Goal: Task Accomplishment & Management: Manage account settings

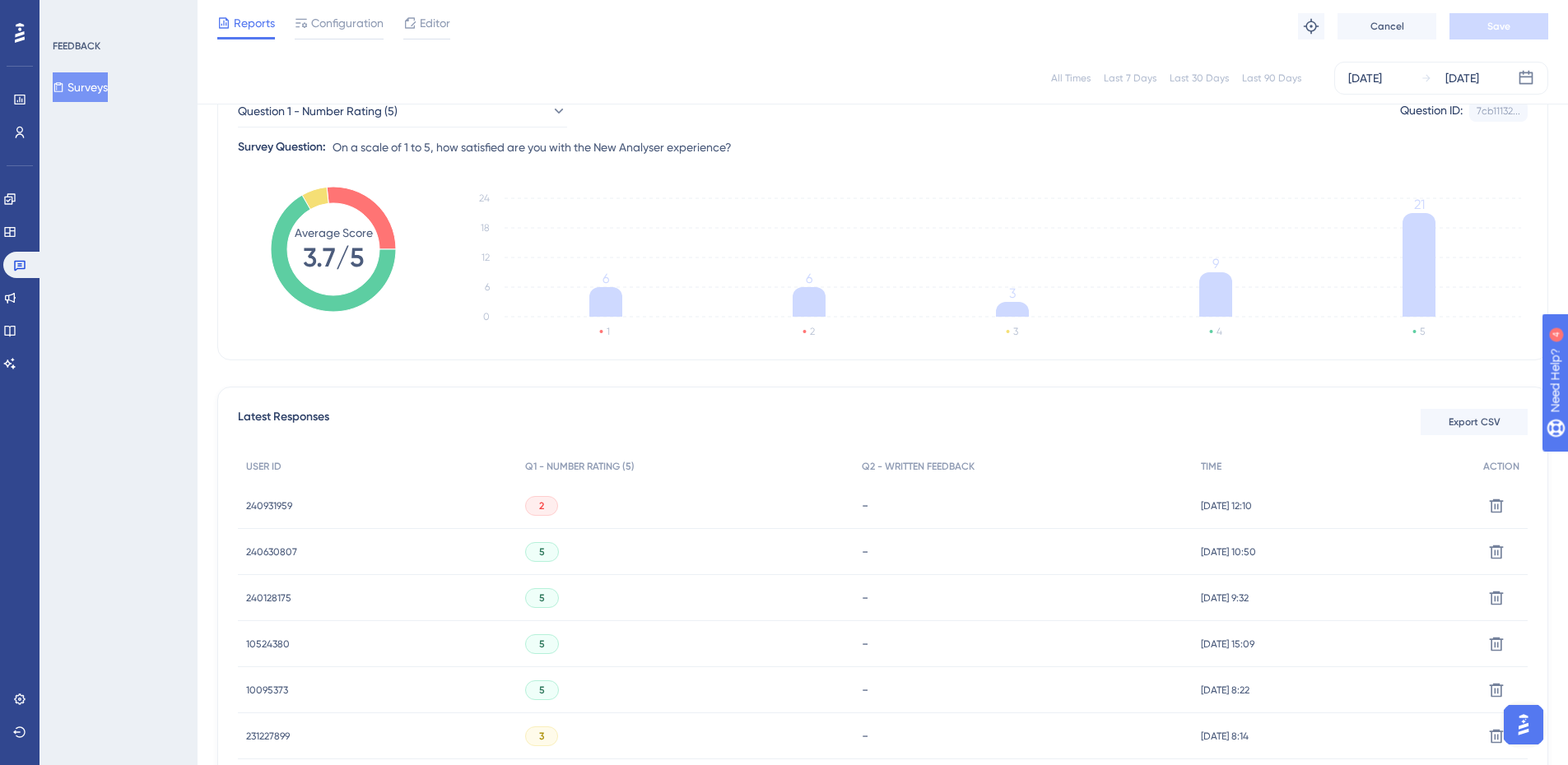
scroll to position [42, 0]
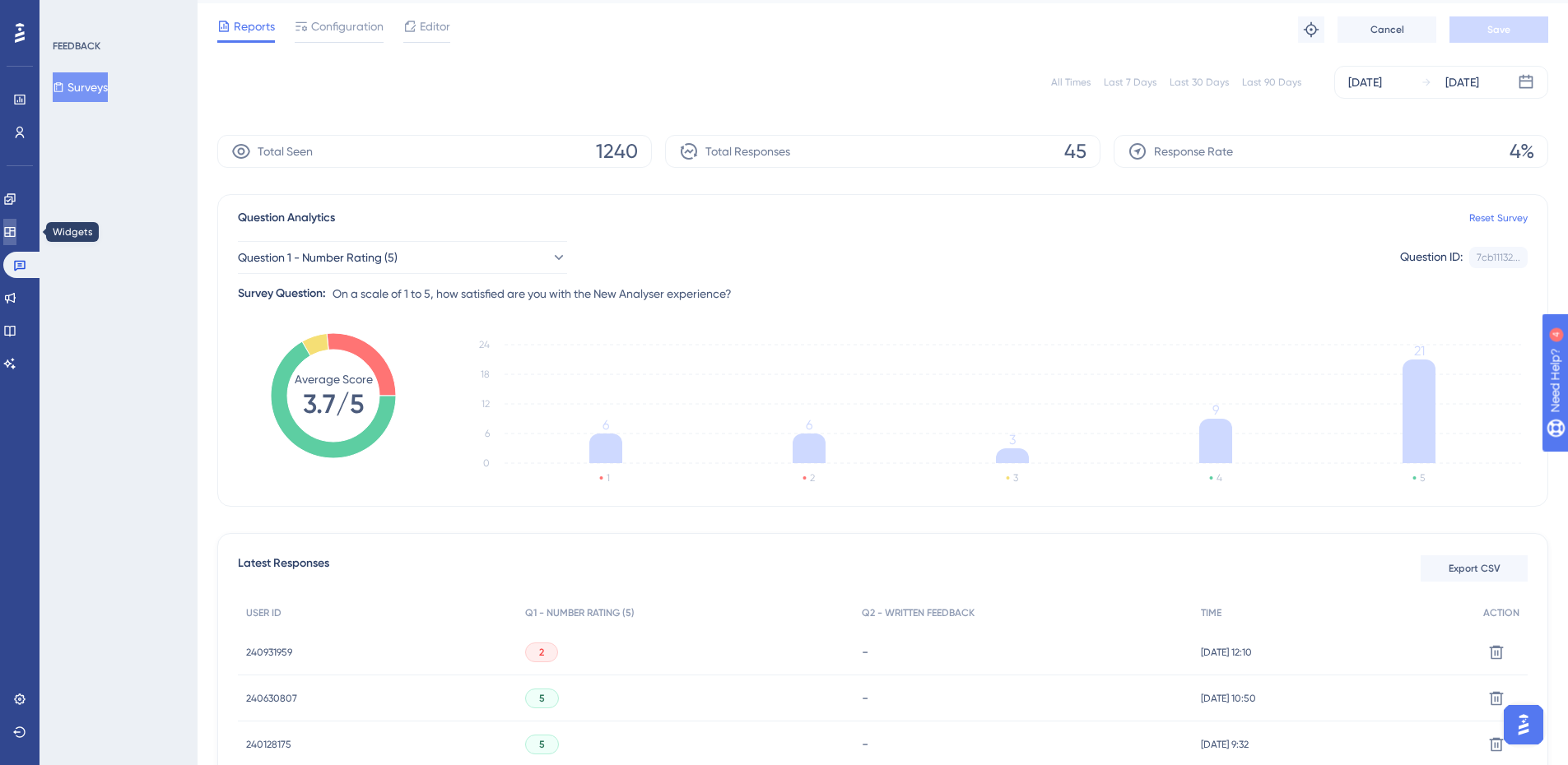
click at [16, 232] on icon at bounding box center [10, 232] width 13 height 13
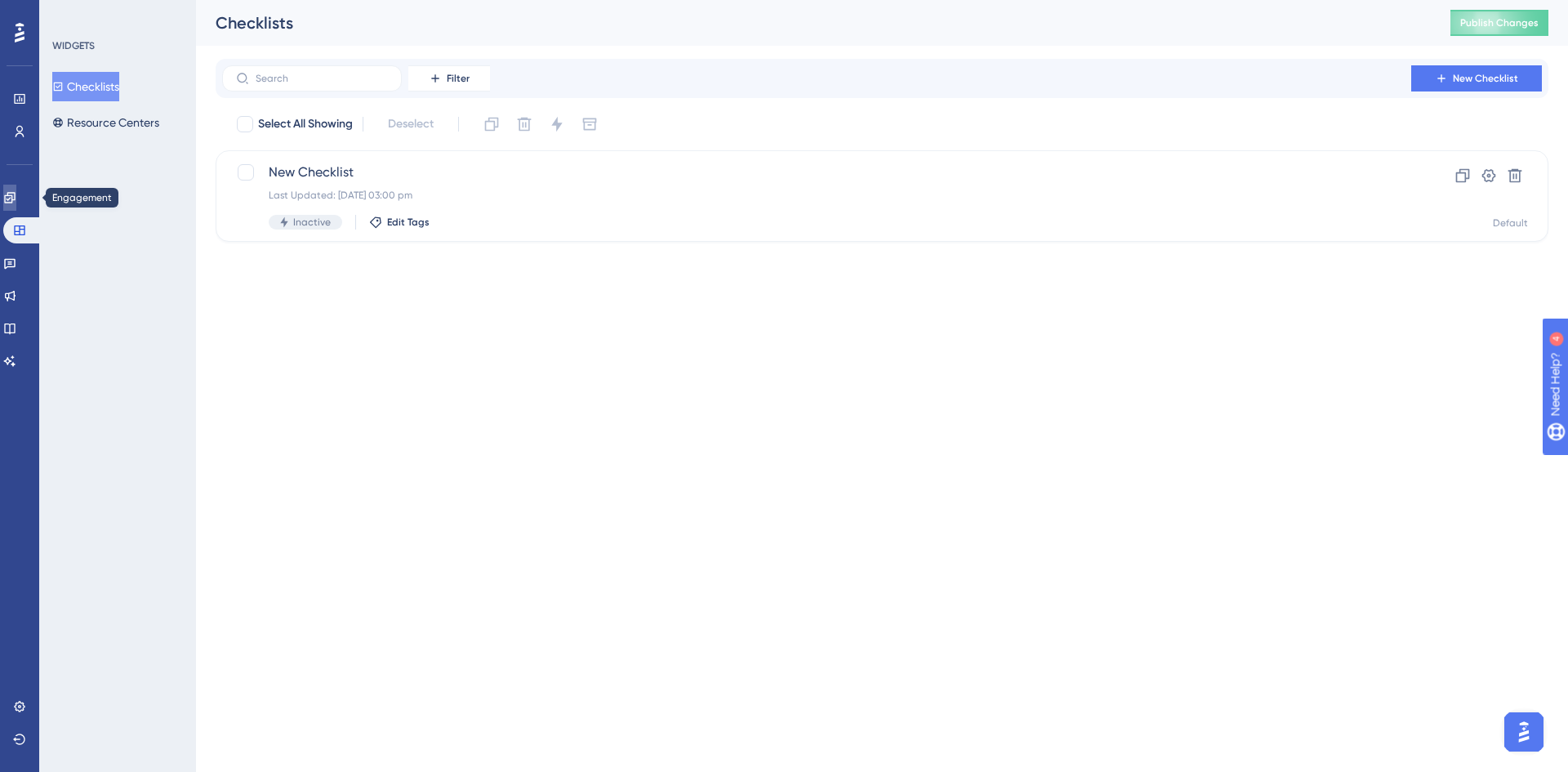
click at [14, 200] on icon at bounding box center [9, 197] width 11 height 11
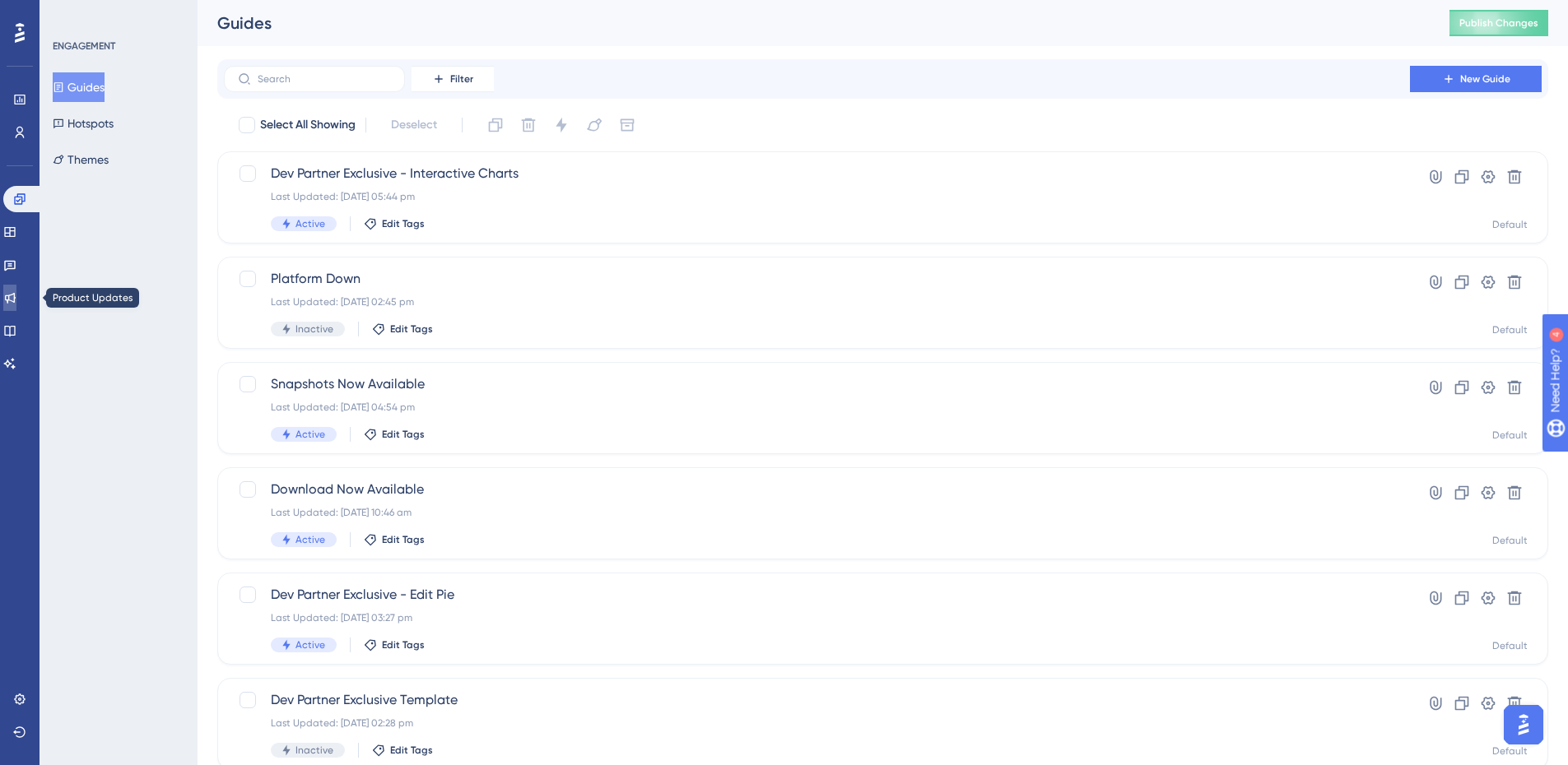
click at [15, 299] on icon at bounding box center [10, 298] width 11 height 11
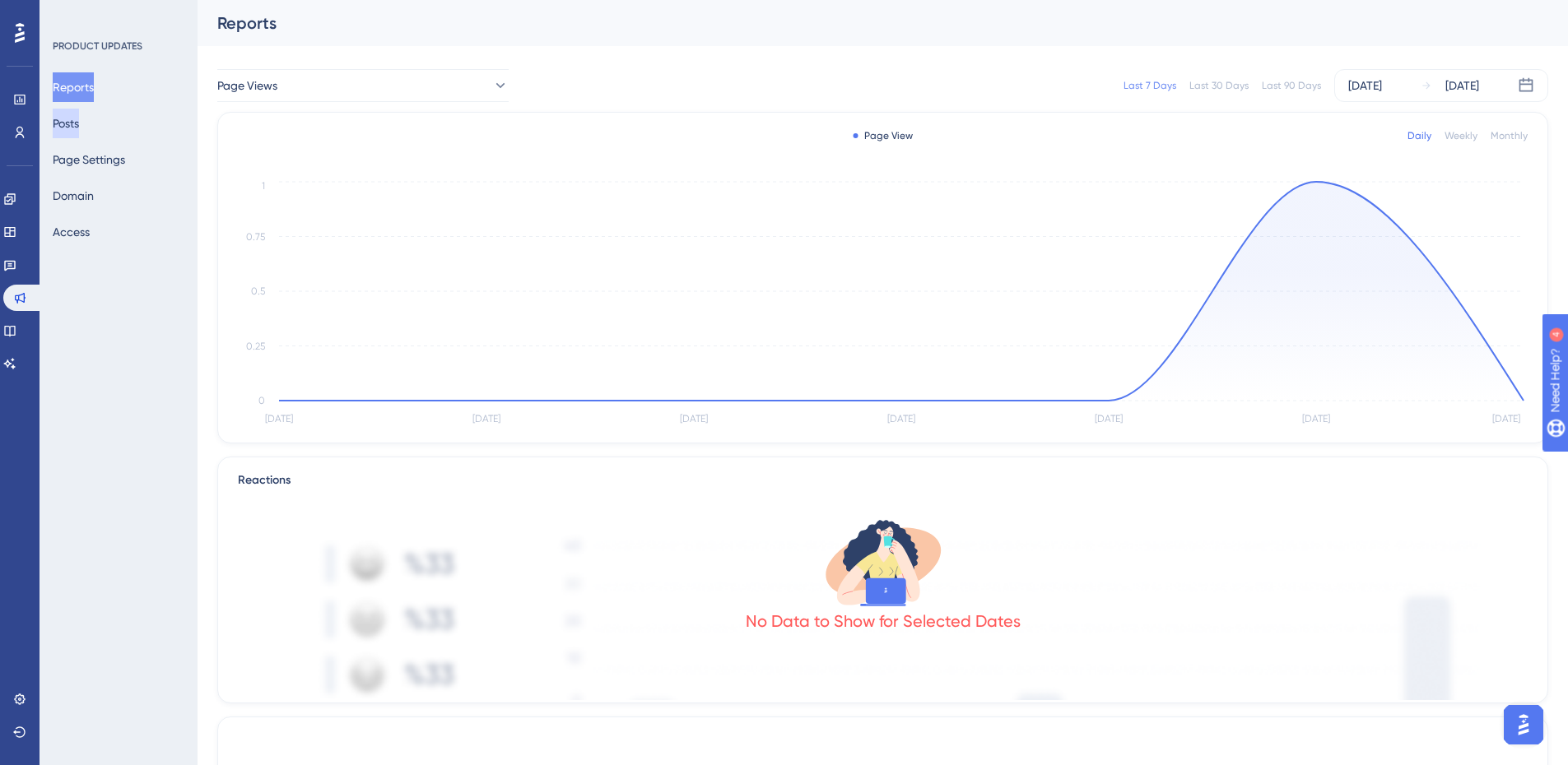
click at [78, 128] on button "Posts" at bounding box center [66, 123] width 26 height 30
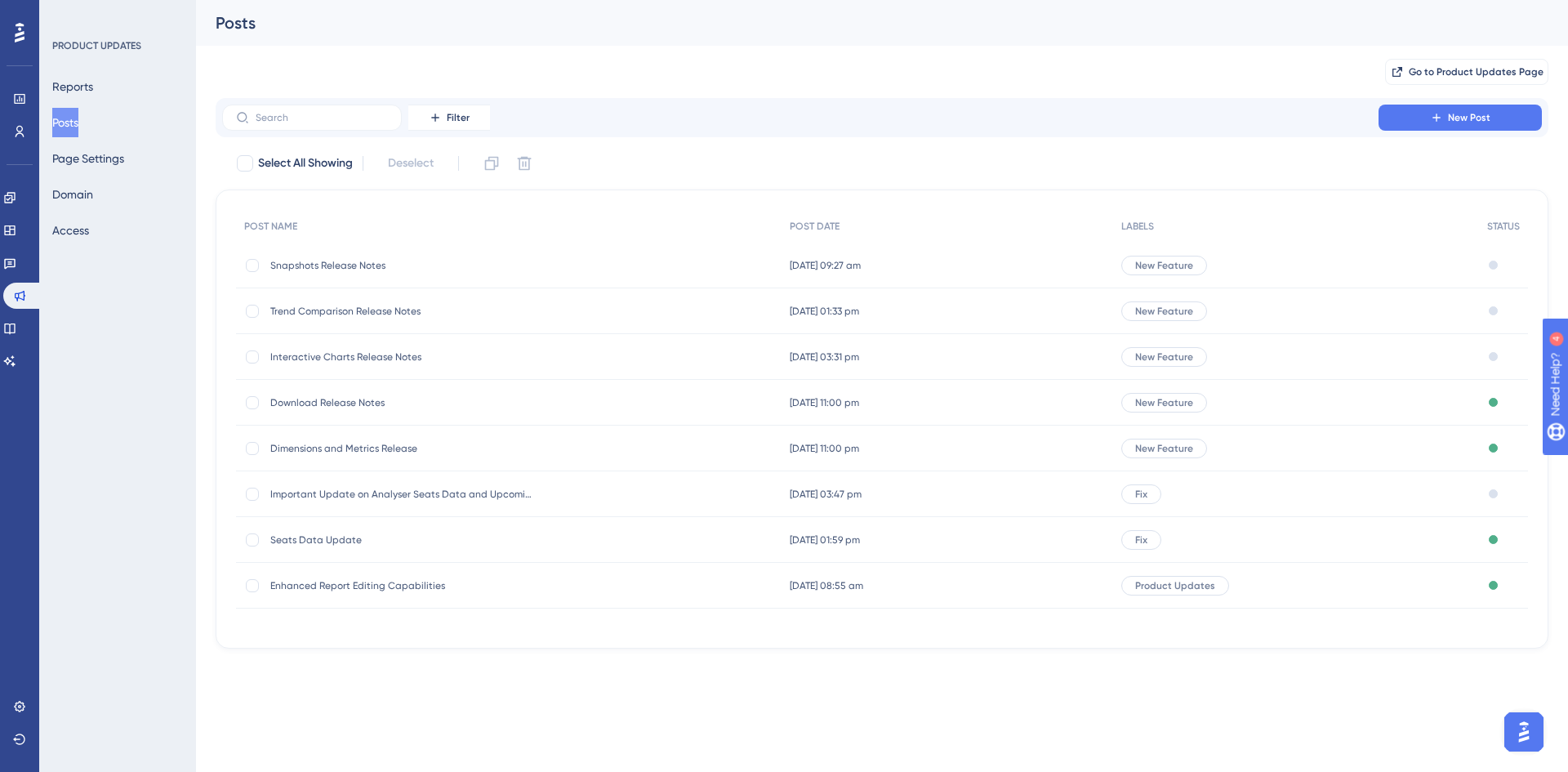
click at [313, 265] on span "Snapshots Release Notes" at bounding box center [401, 266] width 261 height 13
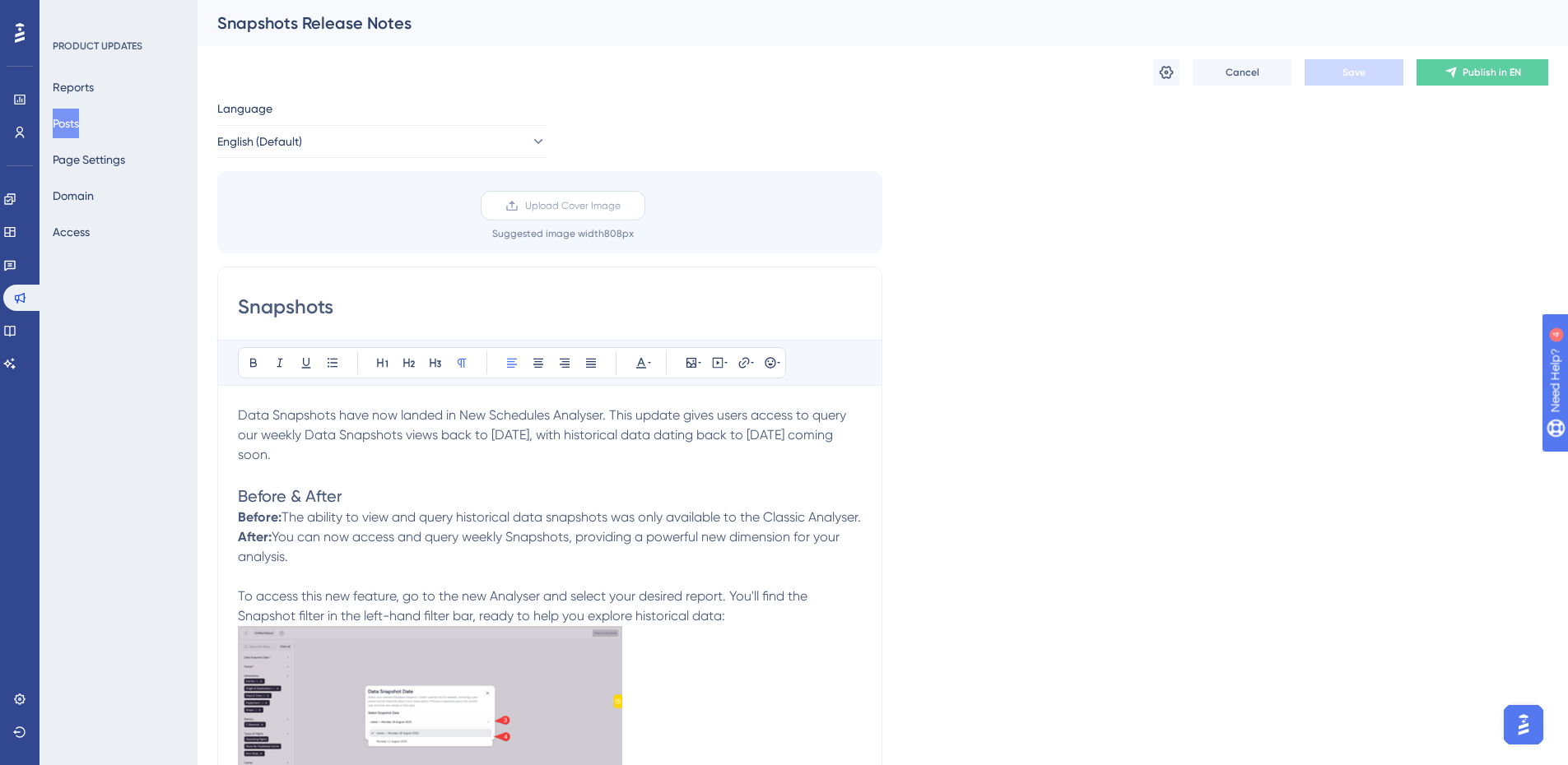
click at [559, 203] on span "Upload Cover Image" at bounding box center [572, 206] width 95 height 13
click at [621, 205] on input "Upload Cover Image" at bounding box center [621, 205] width 0 height 0
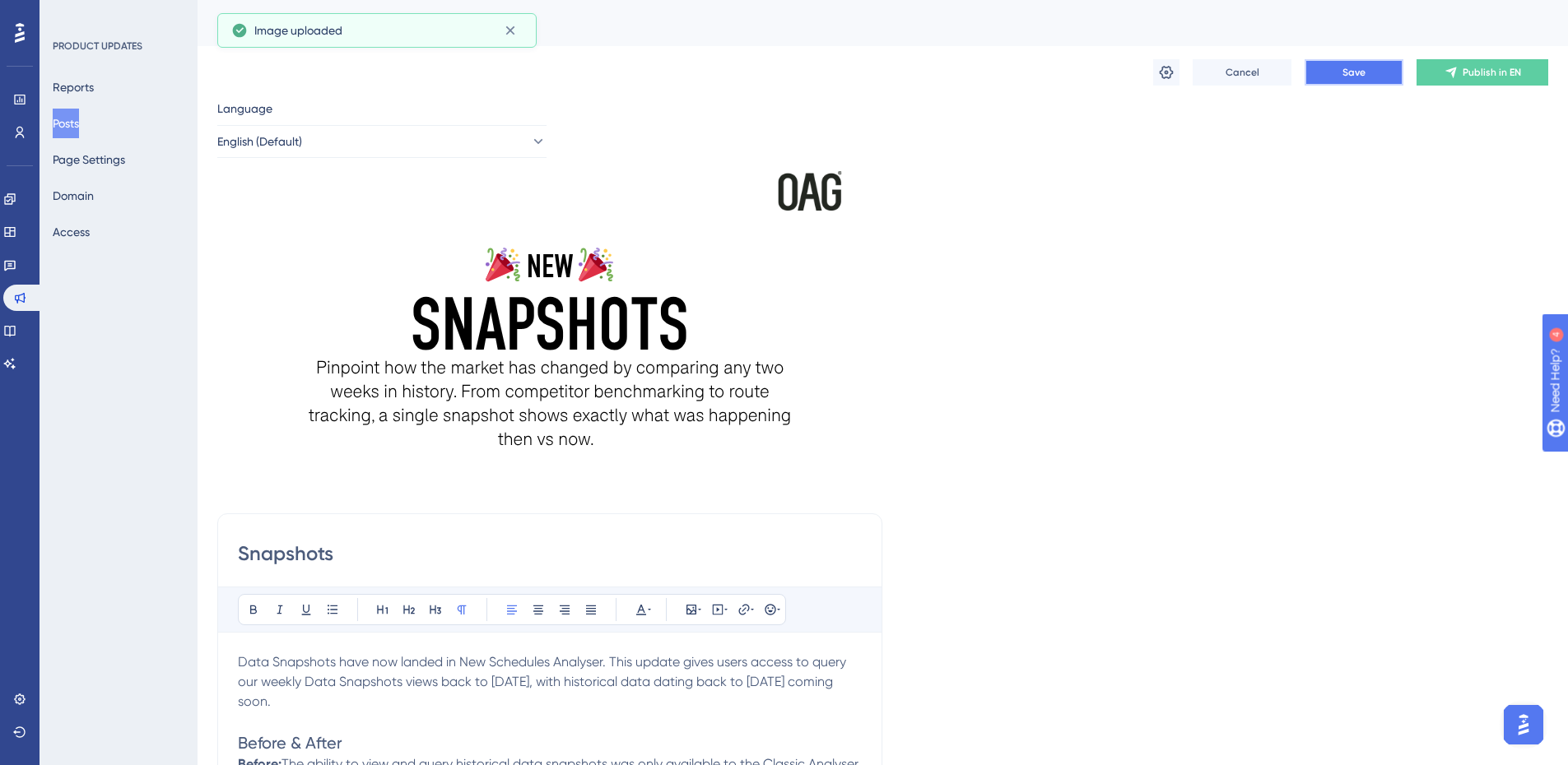
click at [1342, 69] on span "Save" at bounding box center [1354, 72] width 23 height 13
click at [79, 116] on button "Posts" at bounding box center [66, 123] width 26 height 30
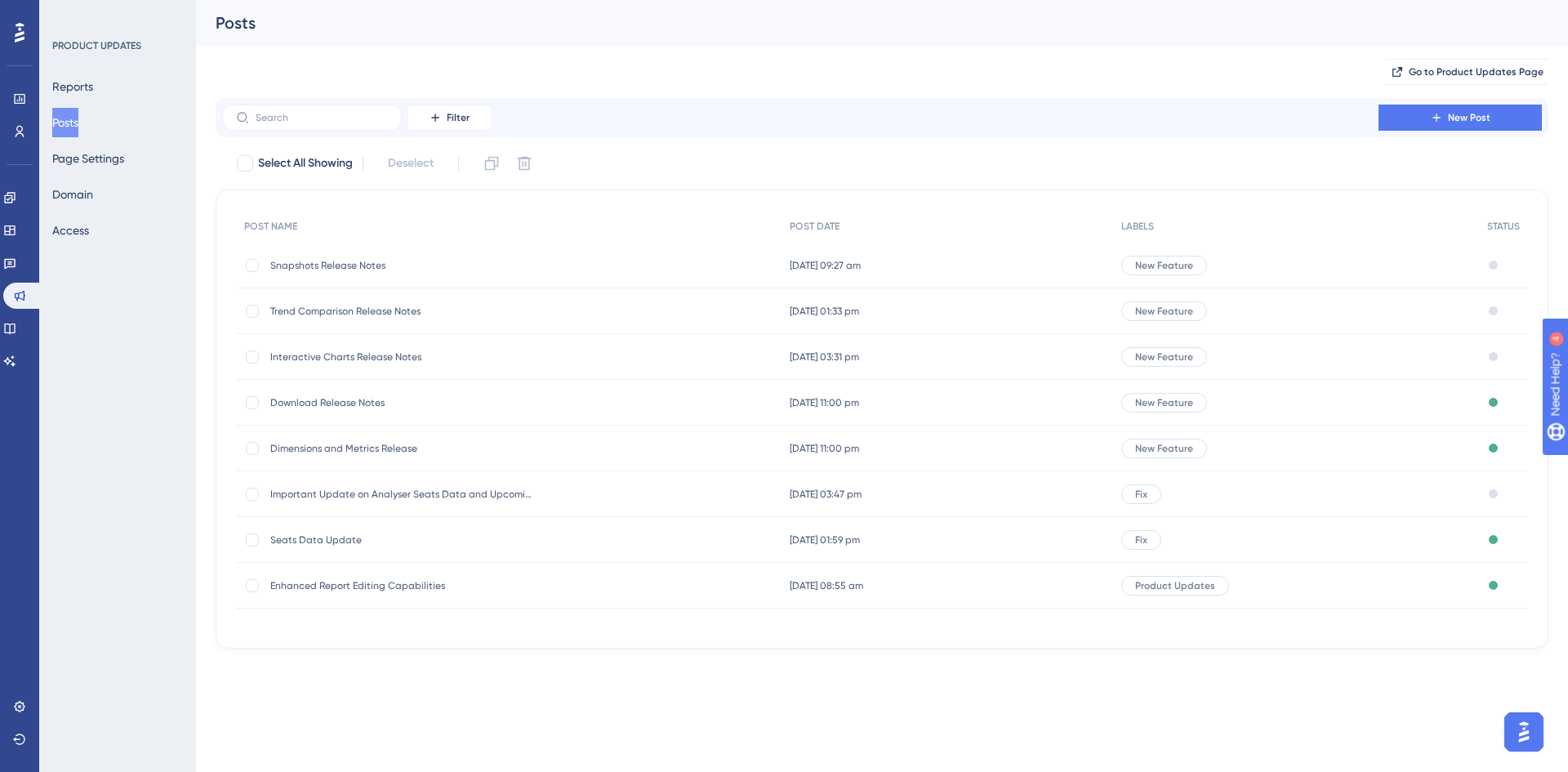
click at [375, 314] on span "Trend Comparison Release Notes" at bounding box center [401, 311] width 261 height 13
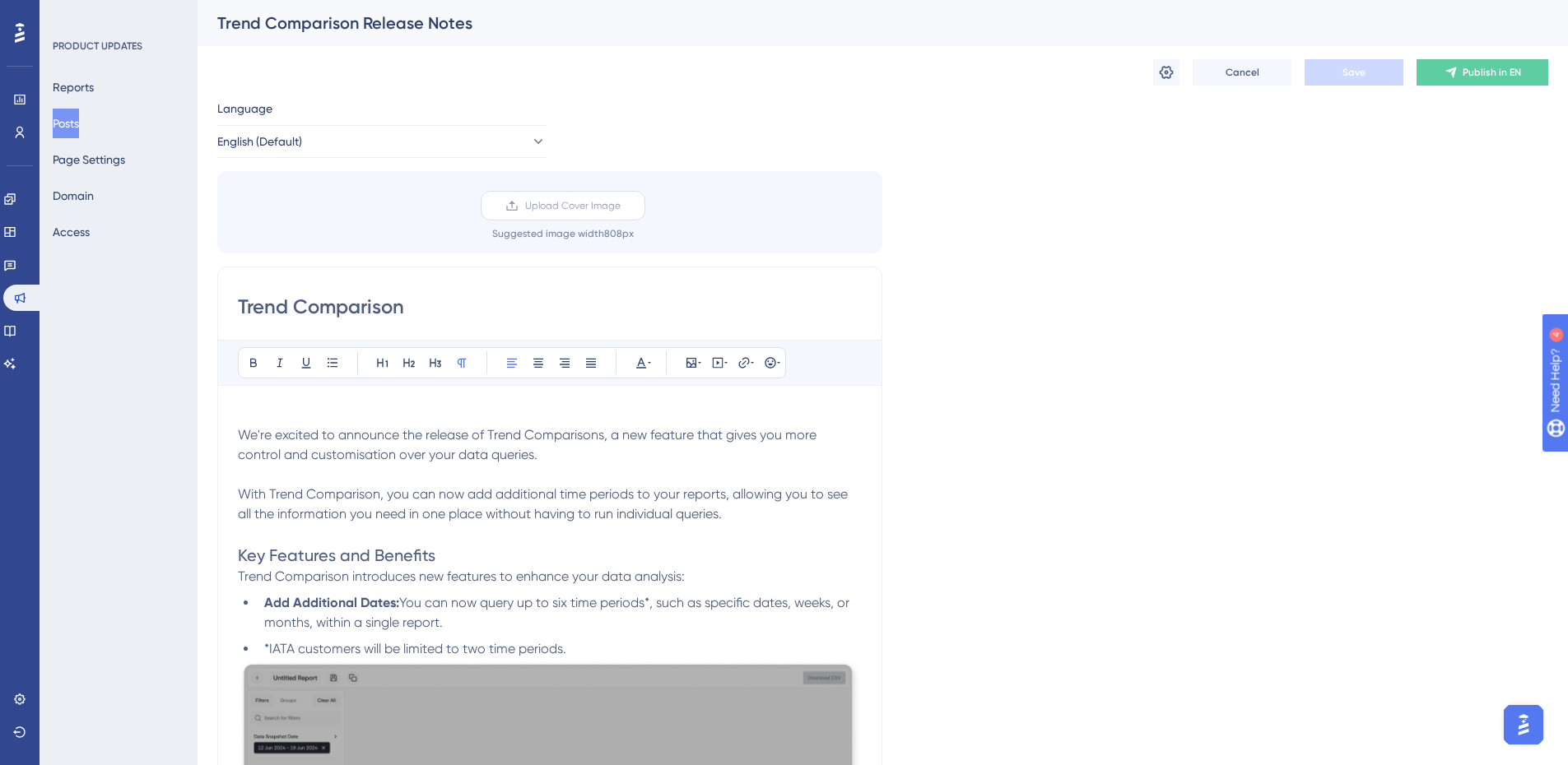
click at [556, 209] on span "Upload Cover Image" at bounding box center [572, 206] width 95 height 13
click at [621, 205] on input "Upload Cover Image" at bounding box center [621, 205] width 0 height 0
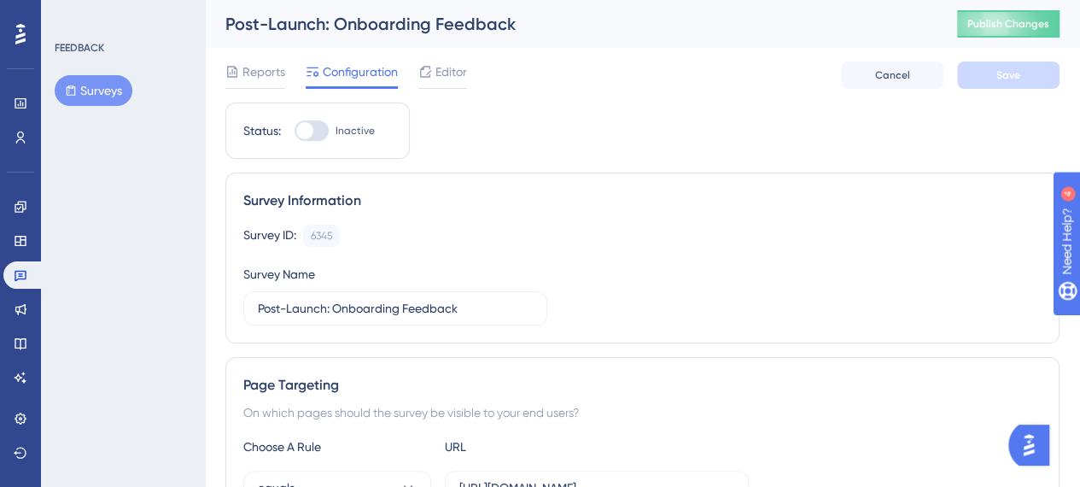
drag, startPoint x: 51, startPoint y: 361, endPoint x: 31, endPoint y: 373, distance: 23.7
click at [41, 388] on div "FEEDBACK Surveys" at bounding box center [123, 243] width 164 height 487
click at [33, 307] on link at bounding box center [20, 308] width 34 height 27
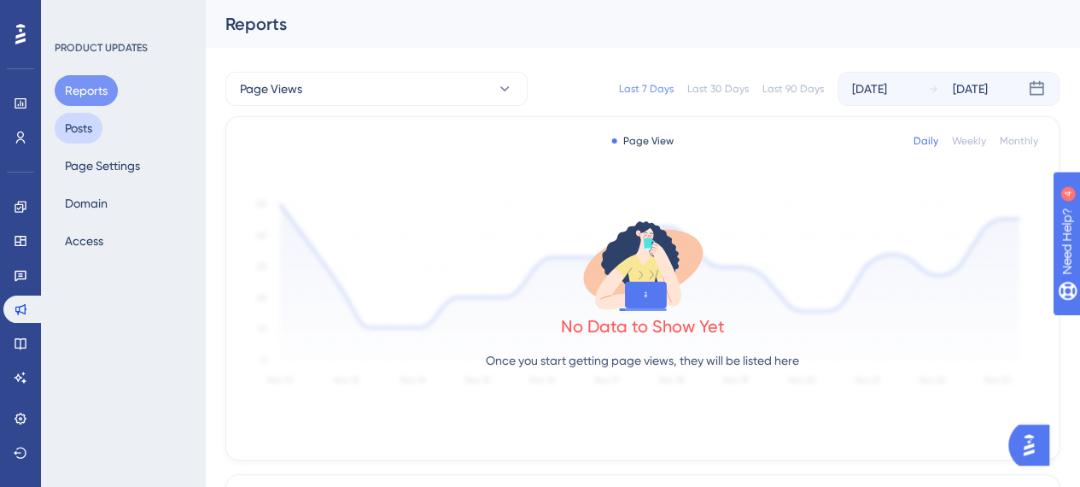
click at [88, 128] on button "Posts" at bounding box center [79, 128] width 48 height 31
